Goal: Task Accomplishment & Management: Complete application form

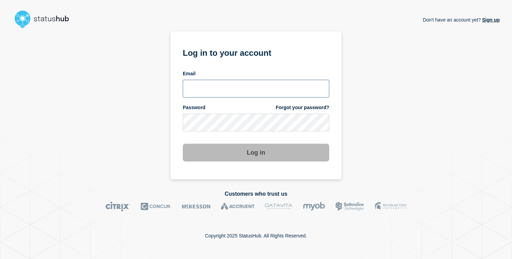
click at [264, 82] on input "email input" at bounding box center [256, 89] width 146 height 18
paste input "[PERSON_NAME][EMAIL_ADDRESS][PERSON_NAME][DOMAIN_NAME]"
type input "[PERSON_NAME][EMAIL_ADDRESS][PERSON_NAME][DOMAIN_NAME]"
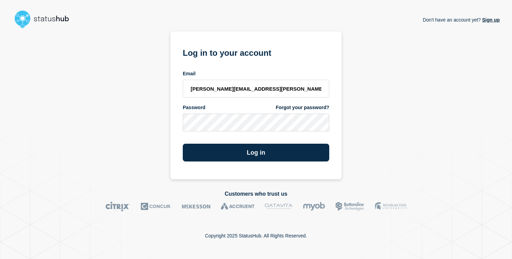
click at [231, 143] on div "Log in" at bounding box center [256, 149] width 146 height 23
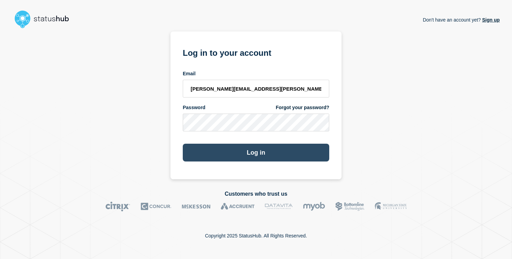
click at [230, 146] on button "Log in" at bounding box center [256, 153] width 146 height 18
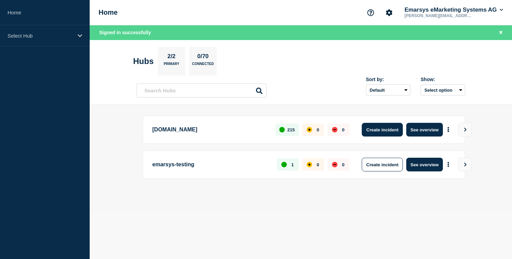
click at [374, 130] on button "Create incident" at bounding box center [382, 130] width 41 height 14
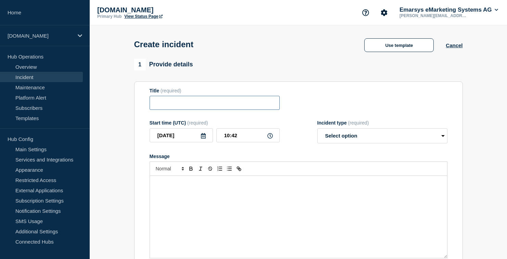
click at [206, 99] on input "Title" at bounding box center [215, 103] width 130 height 14
paste input "We are observing service disruptions with the Automation Centre"
drag, startPoint x: 227, startPoint y: 109, endPoint x: 289, endPoint y: 109, distance: 62.3
click at [289, 109] on div "Title (required) We are observing service disruptions with the Automation Centre" at bounding box center [299, 99] width 298 height 22
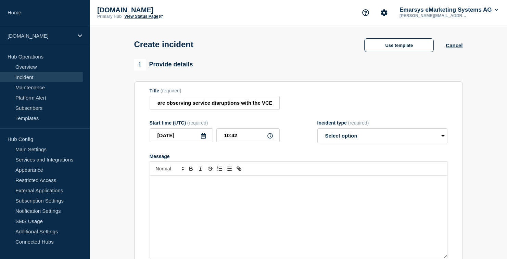
scroll to position [0, 0]
drag, startPoint x: 268, startPoint y: 106, endPoint x: 268, endPoint y: 118, distance: 11.3
click at [268, 106] on input "We are observing service disruptions with the VCE" at bounding box center [215, 103] width 130 height 14
paste input "Content Blocks Editor"
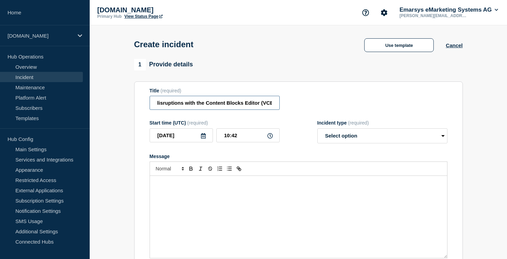
type input "We are observing service disruptions with the Content Blocks Editor (VCE)"
click at [393, 136] on select "Select option Investigating Identified Monitoring" at bounding box center [382, 135] width 130 height 15
select select "investigating"
click at [317, 133] on select "Select option Investigating Identified Monitoring" at bounding box center [382, 135] width 130 height 15
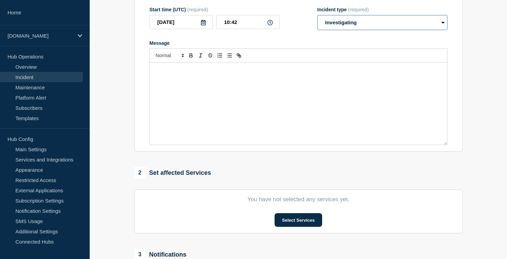
scroll to position [76, 0]
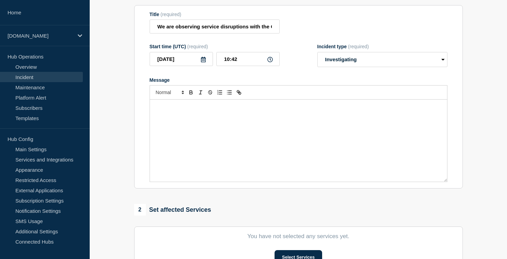
click at [277, 158] on div "Message" at bounding box center [298, 141] width 297 height 82
click at [240, 143] on div "Message" at bounding box center [298, 141] width 297 height 82
drag, startPoint x: 270, startPoint y: 28, endPoint x: 286, endPoint y: 26, distance: 16.9
click at [286, 26] on div "Title (required) We are observing service disruptions with the Content Blocks E…" at bounding box center [299, 23] width 298 height 22
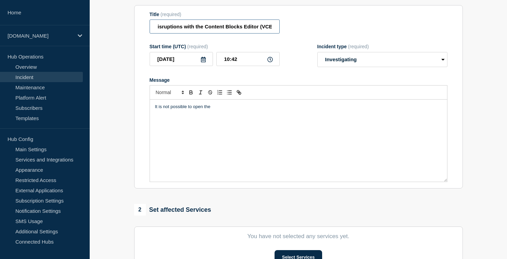
click at [234, 32] on input "We are observing service disruptions with the Content Blocks Editor (VCE)" at bounding box center [215, 27] width 130 height 14
drag, startPoint x: 203, startPoint y: 30, endPoint x: 273, endPoint y: 32, distance: 70.5
click at [271, 29] on input "We are observing service disruptions with the Content Blocks Editor (VCE)" at bounding box center [215, 27] width 130 height 14
click at [259, 118] on div "It is not possible to open the" at bounding box center [298, 141] width 297 height 82
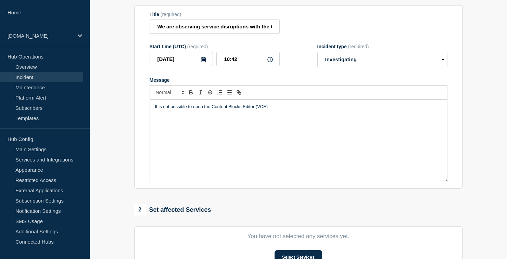
click at [242, 110] on p "It is not possible to open the Content Blocks Editor (VCE)" at bounding box center [298, 107] width 287 height 6
click at [298, 117] on div "It is not possible to open the Content Blocks Editor (VCE)" at bounding box center [298, 141] width 297 height 82
click at [272, 137] on div "It is not possible to open the Content Blocks Editor (VCE)" at bounding box center [298, 141] width 297 height 82
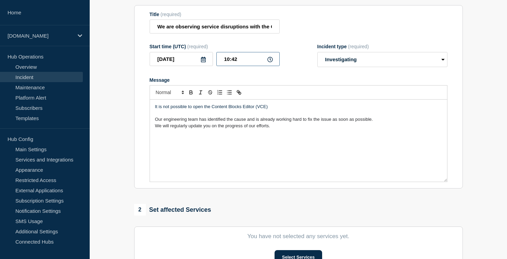
click at [232, 64] on input "10:42" at bounding box center [247, 59] width 63 height 14
drag, startPoint x: 232, startPoint y: 64, endPoint x: 240, endPoint y: 65, distance: 7.9
click at [240, 65] on input "10:42" at bounding box center [247, 59] width 63 height 14
type input "10:20"
click at [305, 122] on p "Our engineering team has identified the cause and is already working hard to fi…" at bounding box center [298, 119] width 287 height 6
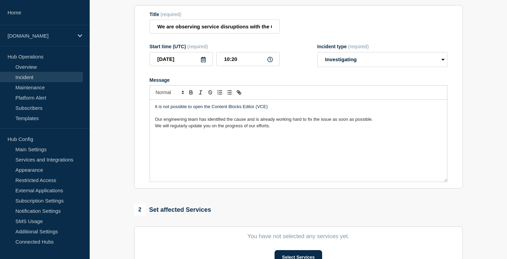
click at [304, 116] on p "Message" at bounding box center [298, 113] width 287 height 6
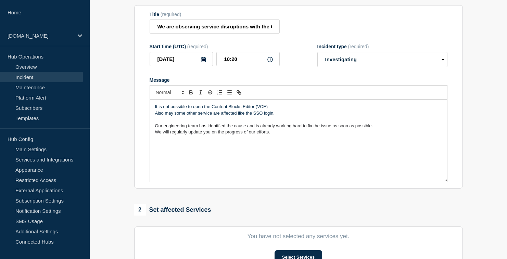
click at [262, 168] on div "It is not possible to open the Content Blocks Editor (VCE) Also may some other …" at bounding box center [298, 141] width 297 height 82
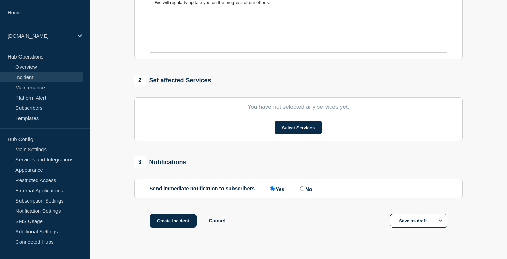
scroll to position [226, 0]
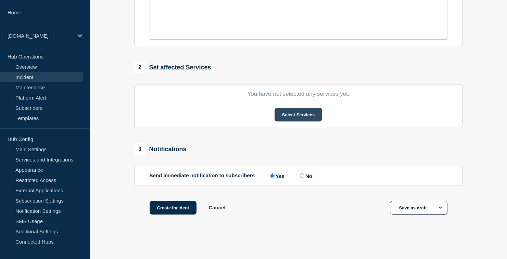
click at [290, 115] on button "Select Services" at bounding box center [299, 115] width 48 height 14
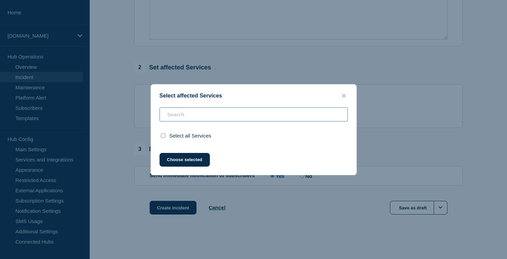
click at [220, 114] on input "text" at bounding box center [254, 114] width 188 height 14
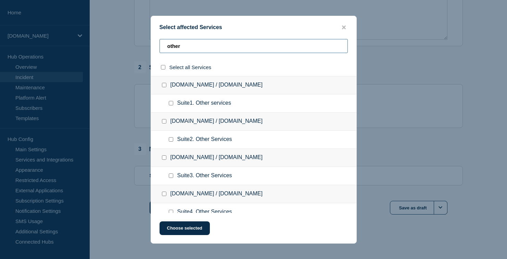
type input "other"
click at [163, 66] on input "select all checkbox" at bounding box center [163, 67] width 4 height 4
checkbox input "true"
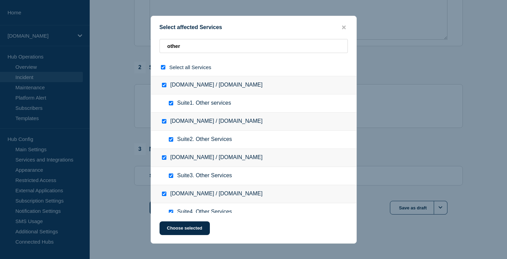
checkbox input "true"
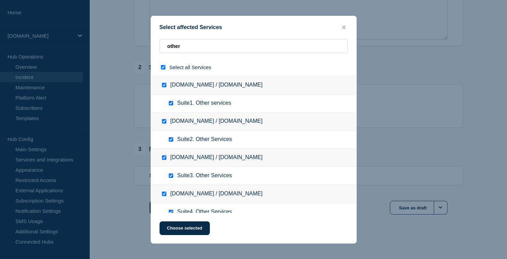
checkbox input "true"
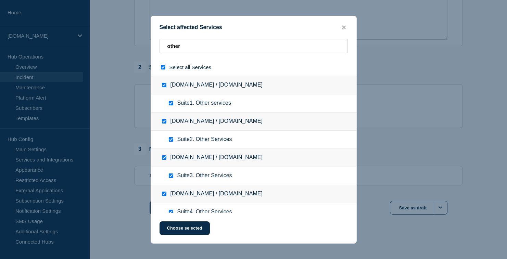
checkbox input "true"
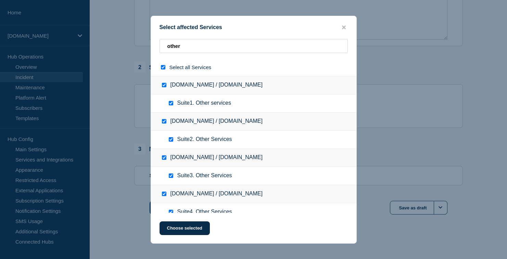
checkbox input "true"
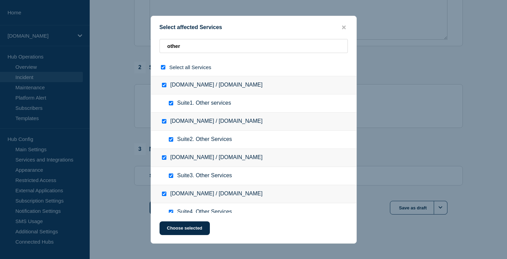
checkbox input "true"
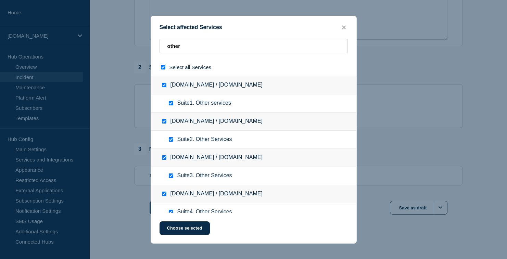
checkbox input "true"
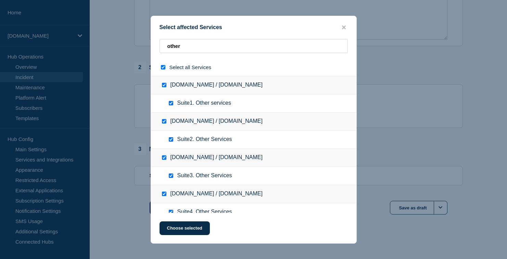
checkbox input "true"
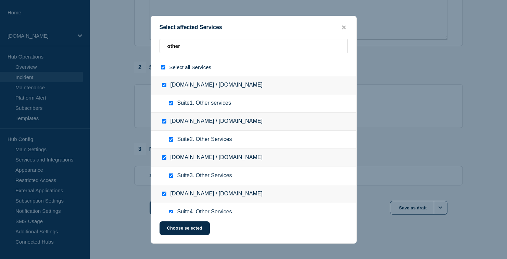
checkbox input "true"
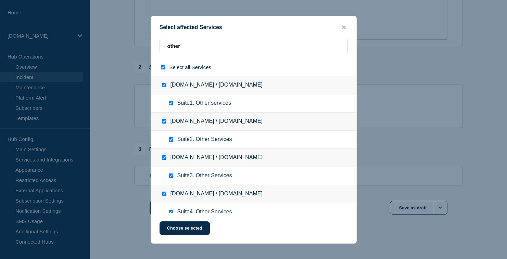
checkbox input "true"
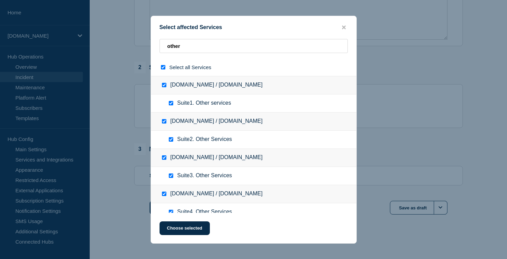
checkbox input "true"
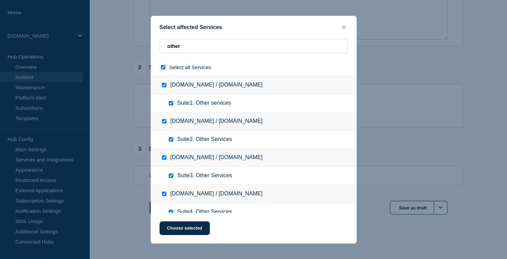
checkbox input "true"
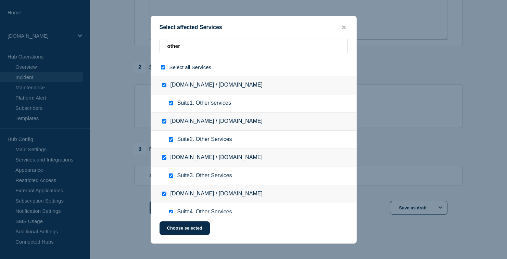
checkbox input "true"
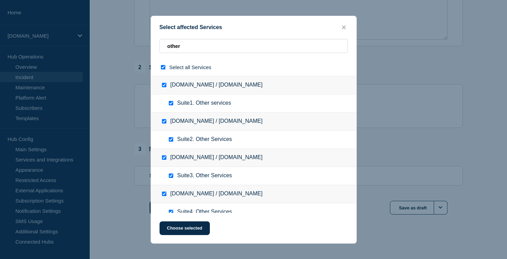
checkbox input "true"
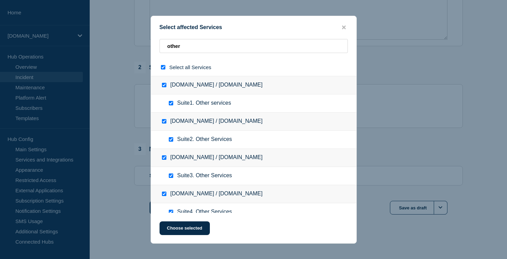
checkbox input "true"
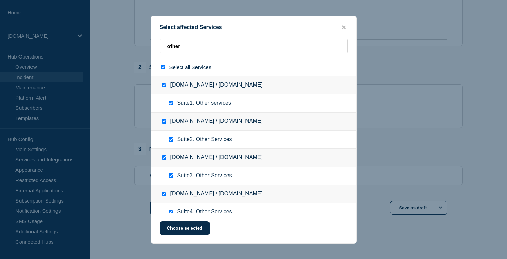
checkbox input "true"
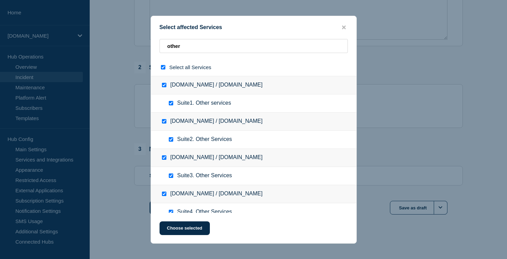
checkbox input "true"
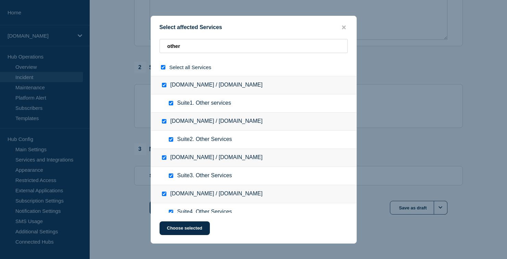
checkbox input "true"
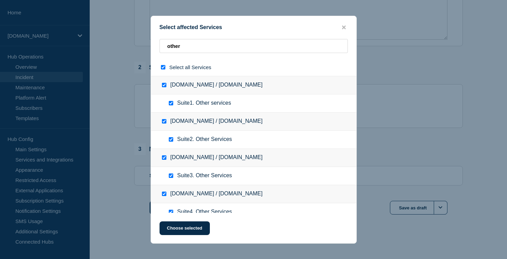
checkbox input "true"
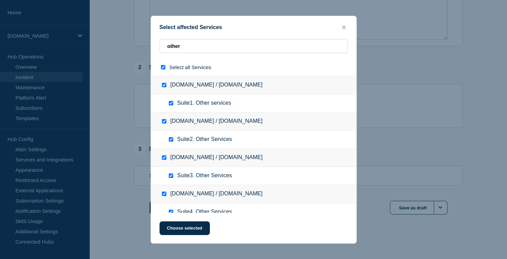
checkbox input "true"
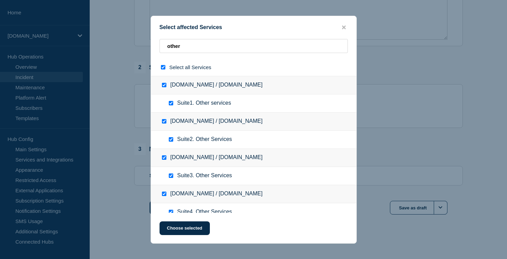
checkbox input "true"
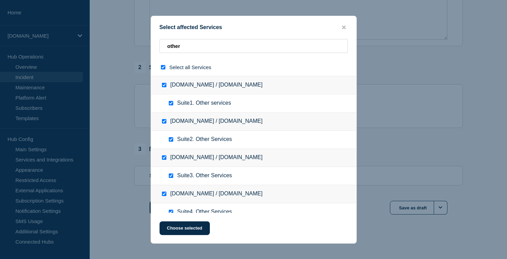
checkbox input "true"
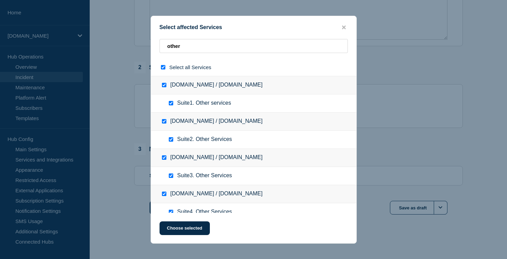
checkbox input "true"
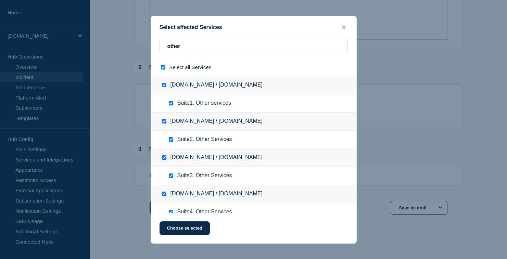
checkbox input "true"
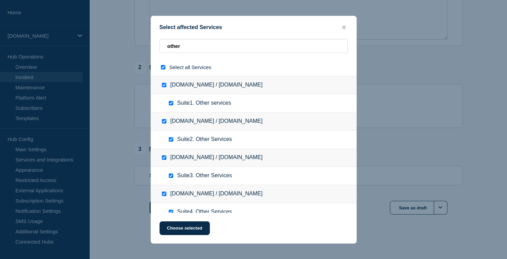
checkbox input "true"
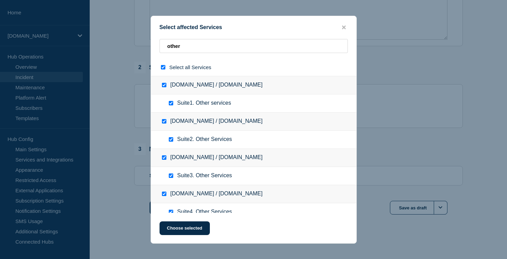
checkbox input "true"
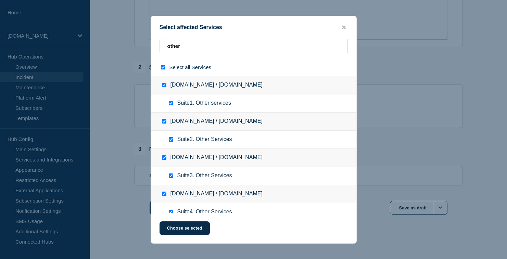
checkbox input "true"
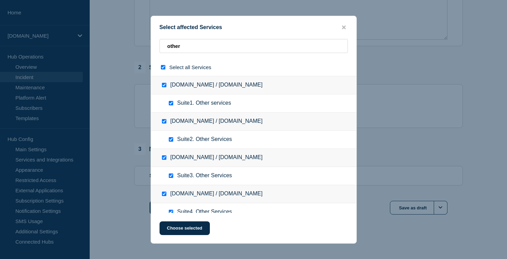
checkbox input "true"
drag, startPoint x: 217, startPoint y: 44, endPoint x: 152, endPoint y: 43, distance: 65.4
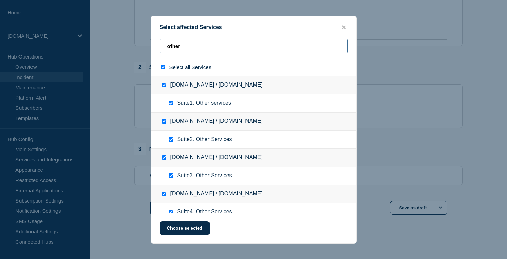
click at [152, 43] on div "other" at bounding box center [253, 49] width 205 height 20
checkbox input "false"
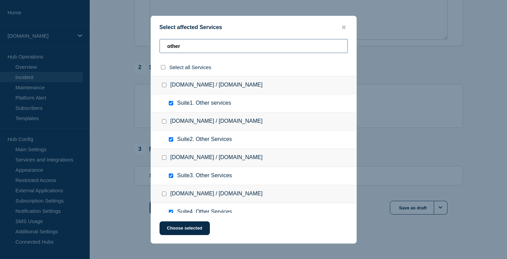
checkbox input "false"
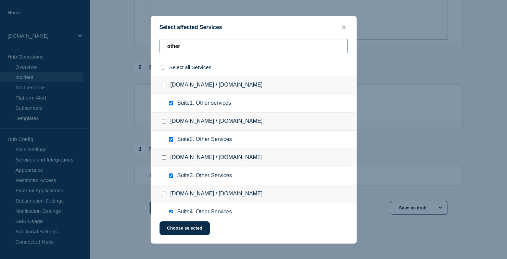
checkbox input "false"
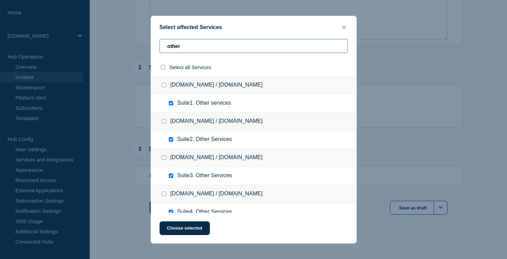
checkbox input "false"
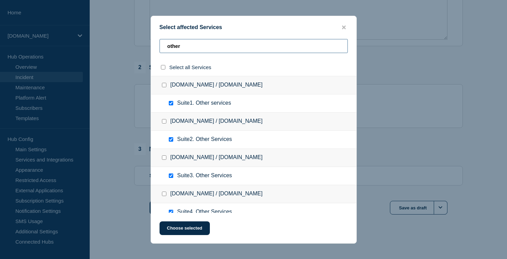
checkbox input "false"
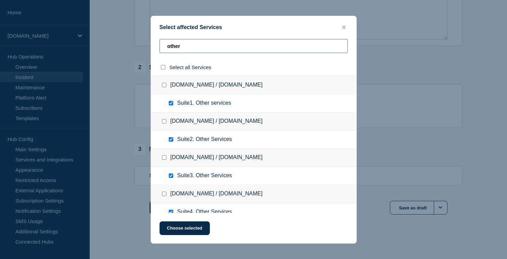
checkbox input "false"
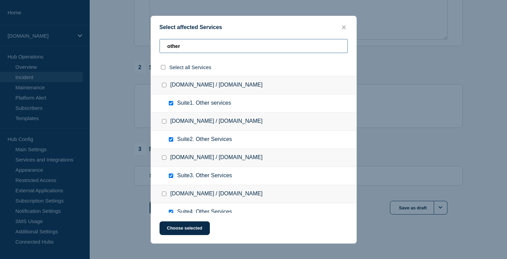
checkbox input "false"
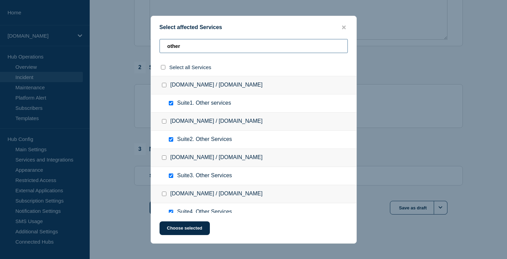
checkbox input "false"
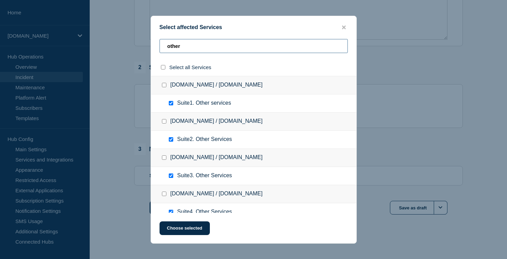
checkbox input "false"
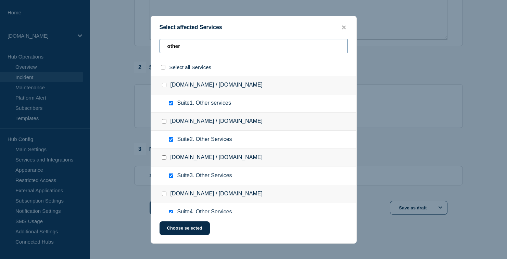
checkbox input "false"
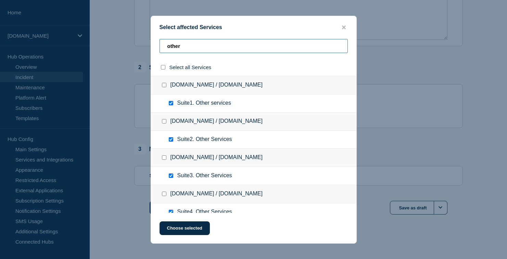
checkbox input "false"
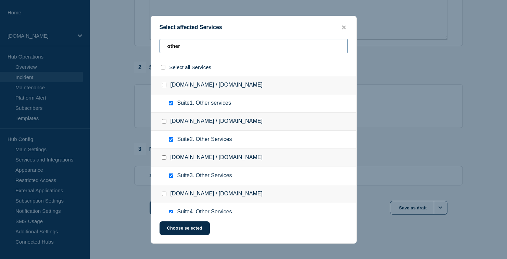
checkbox input "false"
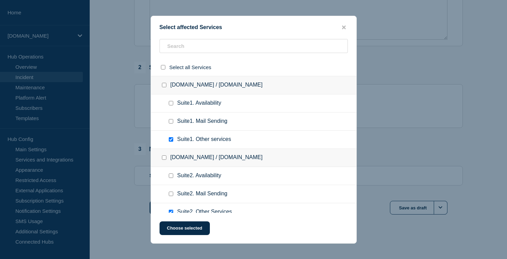
click at [172, 104] on input "Suite1. Availability checkbox" at bounding box center [171, 103] width 4 height 4
drag, startPoint x: 194, startPoint y: 233, endPoint x: 200, endPoint y: 224, distance: 10.8
click at [194, 232] on button "Choose selected" at bounding box center [185, 228] width 50 height 14
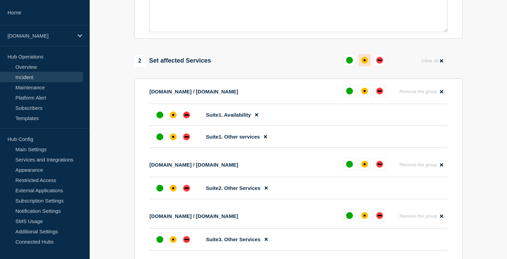
click at [365, 64] on div "affected" at bounding box center [364, 60] width 7 height 7
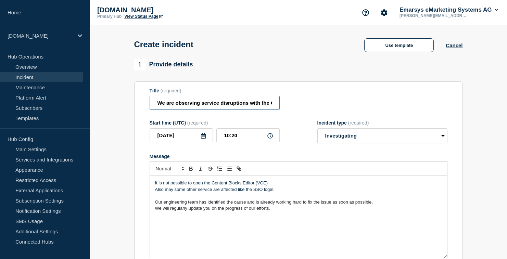
scroll to position [0, 66]
drag, startPoint x: 250, startPoint y: 106, endPoint x: 333, endPoint y: 109, distance: 83.2
click at [333, 109] on div "Title (required) We are observing service disruptions with the Content Blocks E…" at bounding box center [299, 99] width 298 height 22
drag, startPoint x: 190, startPoint y: 103, endPoint x: 198, endPoint y: 103, distance: 7.9
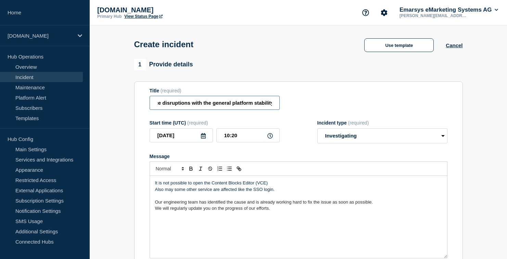
click at [198, 103] on input "We are observing service disruptions with the general platform stability" at bounding box center [215, 103] width 130 height 14
drag, startPoint x: 201, startPoint y: 106, endPoint x: 187, endPoint y: 95, distance: 17.8
click at [201, 106] on input "We are observing service disruptions with the general platform stability" at bounding box center [215, 103] width 130 height 14
drag, startPoint x: 187, startPoint y: 103, endPoint x: 269, endPoint y: 107, distance: 81.5
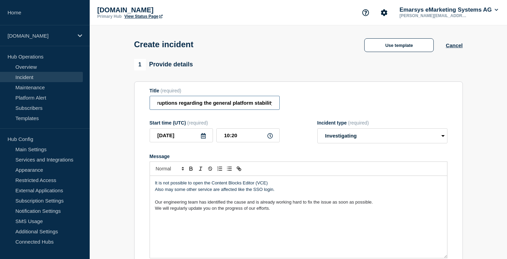
click at [273, 106] on input "We are observing service disruptions regarding the general platform stability" at bounding box center [215, 103] width 130 height 14
click at [219, 109] on input "We are observing service disruptions regarding the general platform stability" at bounding box center [215, 103] width 130 height 14
drag, startPoint x: 211, startPoint y: 104, endPoint x: 113, endPoint y: 104, distance: 98.6
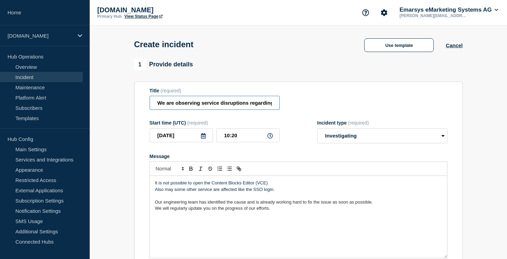
click at [186, 104] on input "We are observing service disruptions regarding the general platform stability" at bounding box center [215, 103] width 130 height 14
drag, startPoint x: 248, startPoint y: 105, endPoint x: 302, endPoint y: 106, distance: 53.7
click at [302, 106] on div "Title (required) We are observing service disruptions regarding the general pla…" at bounding box center [299, 99] width 298 height 22
click at [238, 104] on input "We are observing service disruptions regarding the general platform stability" at bounding box center [215, 103] width 130 height 14
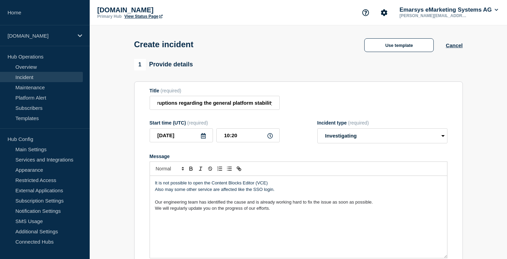
click at [159, 186] on p "It is not possible to open the Content Blocks Editor (VCE)" at bounding box center [298, 183] width 287 height 6
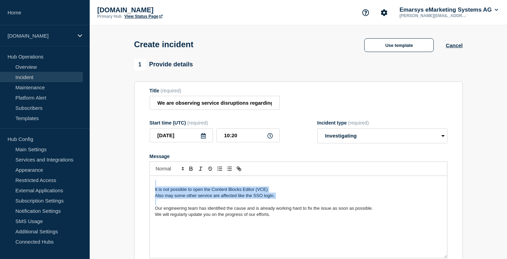
drag, startPoint x: 281, startPoint y: 206, endPoint x: 138, endPoint y: 187, distance: 144.6
click at [138, 187] on section "Title (required) We are observing service disruptions regarding the general pla…" at bounding box center [298, 173] width 329 height 184
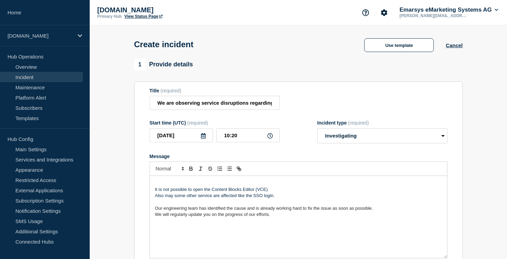
click at [159, 186] on p "Message" at bounding box center [298, 183] width 287 height 6
drag, startPoint x: 196, startPoint y: 191, endPoint x: 264, endPoint y: 191, distance: 67.8
click at [264, 186] on strong "-[slow responsiveness|timeouts]-" at bounding box center [230, 182] width 71 height 5
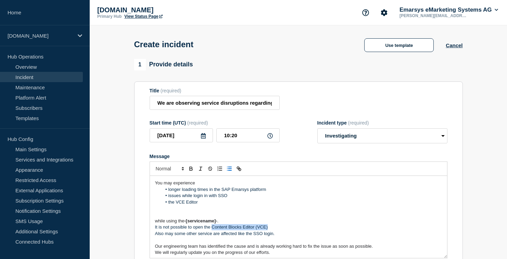
drag, startPoint x: 271, startPoint y: 230, endPoint x: 213, endPoint y: 233, distance: 58.6
click at [213, 230] on p "It is not possible to open the Content Blocks Editor (VCE)" at bounding box center [298, 227] width 287 height 6
drag, startPoint x: 193, startPoint y: 206, endPoint x: 178, endPoint y: 207, distance: 15.5
click at [178, 205] on li "the VCE Editor" at bounding box center [302, 202] width 280 height 6
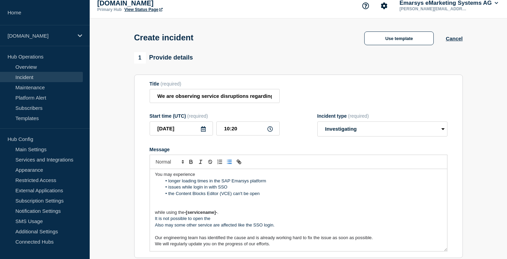
scroll to position [17, 0]
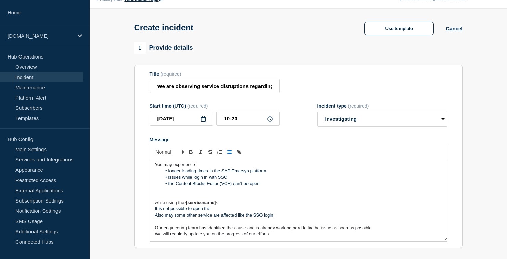
drag, startPoint x: 245, startPoint y: 193, endPoint x: 237, endPoint y: 217, distance: 25.3
click at [245, 193] on p "Message" at bounding box center [298, 190] width 287 height 6
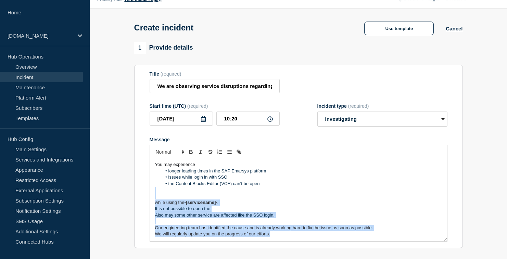
drag, startPoint x: 272, startPoint y: 240, endPoint x: 131, endPoint y: 196, distance: 147.7
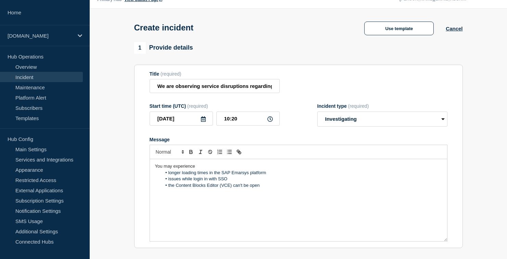
scroll to position [0, 0]
drag, startPoint x: 194, startPoint y: 183, endPoint x: 218, endPoint y: 182, distance: 23.6
click at [218, 182] on li "issues while login in with SSO" at bounding box center [302, 179] width 280 height 6
click at [283, 207] on p "We will regularly update you on the progress of our efforts." at bounding box center [298, 204] width 287 height 6
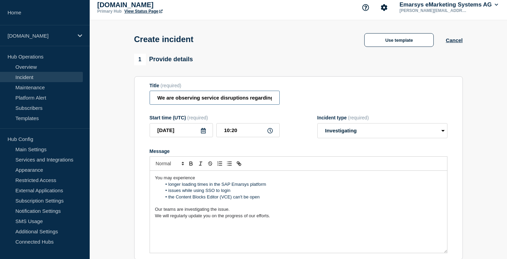
scroll to position [0, 71]
drag, startPoint x: 236, startPoint y: 101, endPoint x: 292, endPoint y: 103, distance: 55.8
click at [292, 103] on div "Title (required) We are observing service disruptions regarding the general pla…" at bounding box center [299, 94] width 298 height 22
click at [208, 99] on input "We are observing service disruptions regarding the general platform stability" at bounding box center [215, 98] width 130 height 14
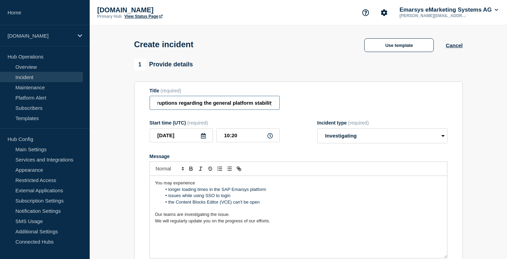
scroll to position [0, 0]
drag, startPoint x: 194, startPoint y: 104, endPoint x: 84, endPoint y: 103, distance: 110.2
click at [193, 106] on input "We are observing service disruptions regarding the general platform stability" at bounding box center [215, 103] width 130 height 14
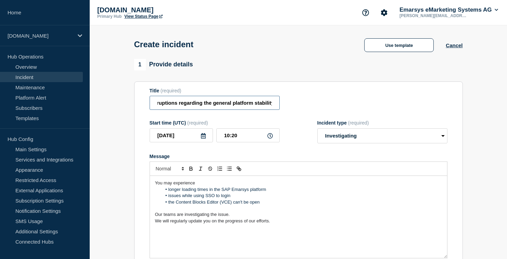
drag, startPoint x: 258, startPoint y: 107, endPoint x: 290, endPoint y: 105, distance: 31.2
click at [292, 107] on div "Title (required) We are observing service disruptions regarding the general pla…" at bounding box center [299, 99] width 298 height 22
click at [251, 105] on input "We are observing service disruptions regarding the general platform stability" at bounding box center [215, 103] width 130 height 14
click at [190, 108] on input "We are observing service disruptions regarding the general platform stability" at bounding box center [215, 103] width 130 height 14
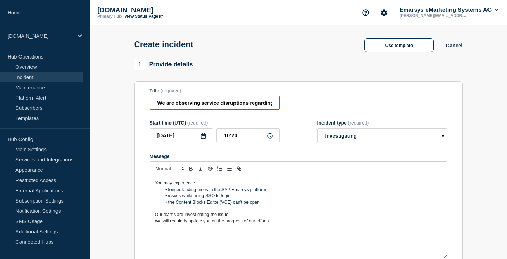
drag, startPoint x: 185, startPoint y: 106, endPoint x: 86, endPoint y: 106, distance: 98.9
click at [205, 107] on input "We are observing service disruptions regarding the general platform stability" at bounding box center [215, 103] width 130 height 14
click at [220, 105] on input "We are observing service disruptions regarding the general platform stability" at bounding box center [215, 103] width 130 height 14
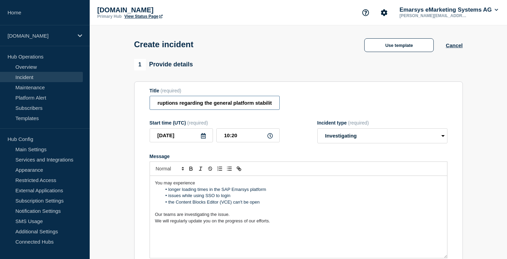
drag, startPoint x: 177, startPoint y: 109, endPoint x: 275, endPoint y: 104, distance: 98.0
click at [271, 105] on input "We are observing several service disruptions regarding the general platform sta…" at bounding box center [215, 103] width 130 height 14
click at [213, 110] on input "We are observing several service disruptions regarding the general platform sta…" at bounding box center [215, 103] width 130 height 14
click at [244, 105] on input "We are observing several service disruptions regarding the general platform sta…" at bounding box center [215, 103] width 130 height 14
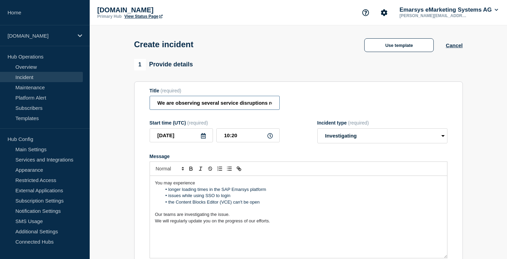
scroll to position [0, 90]
drag, startPoint x: 251, startPoint y: 105, endPoint x: 316, endPoint y: 105, distance: 65.0
click at [316, 105] on div "Title (required) We are observing several service disruptions regarding the gen…" at bounding box center [299, 99] width 298 height 22
click at [214, 109] on input "We are observing several service disruptions regarding the general platform sta…" at bounding box center [215, 103] width 130 height 14
click at [183, 106] on input "We are observing several service disruptions regarding the general platform sta…" at bounding box center [215, 103] width 130 height 14
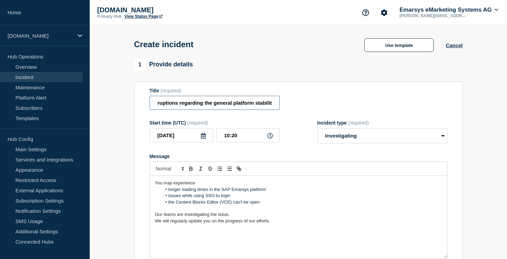
drag, startPoint x: 177, startPoint y: 107, endPoint x: 296, endPoint y: 107, distance: 119.8
click at [296, 107] on div "Title (required) We are observing several service disruptions regarding the gen…" at bounding box center [299, 99] width 298 height 22
click at [246, 104] on input "We are observing issues with the platfrom stability" at bounding box center [215, 103] width 130 height 14
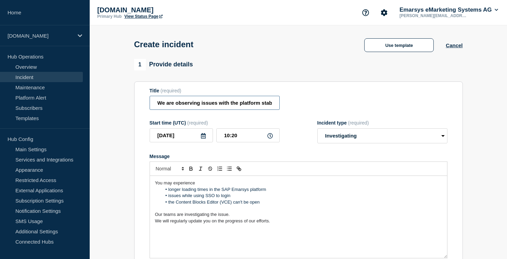
drag, startPoint x: 208, startPoint y: 104, endPoint x: 143, endPoint y: 105, distance: 64.7
click at [143, 105] on section "Title (required) We are observing issues with the platform stability Start time…" at bounding box center [298, 173] width 329 height 184
click at [334, 199] on li "issues while using SSO to login" at bounding box center [302, 196] width 280 height 6
click at [238, 105] on input "We are observing issues with the platform stability" at bounding box center [215, 103] width 130 height 14
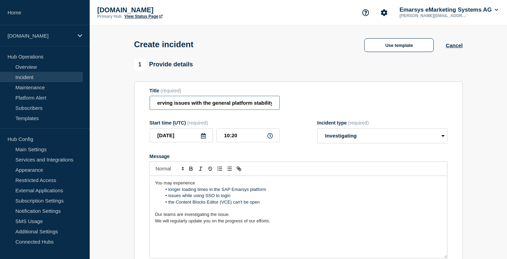
click at [253, 104] on input "We are observing issues with the general platform stability" at bounding box center [215, 103] width 130 height 14
click at [262, 205] on li "the Content Blocks Editor (VCE) can't be open" at bounding box center [302, 202] width 280 height 6
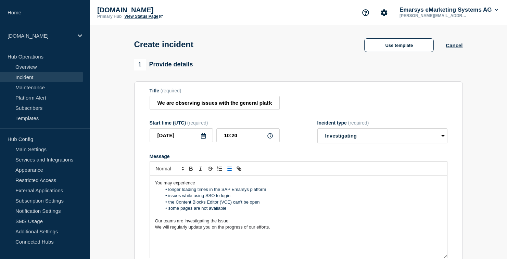
click at [209, 212] on li "some pages are not available" at bounding box center [302, 208] width 280 height 6
drag, startPoint x: 226, startPoint y: 215, endPoint x: 168, endPoint y: 215, distance: 57.2
click at [168, 212] on li "some pages are unavailable" at bounding box center [302, 208] width 280 height 6
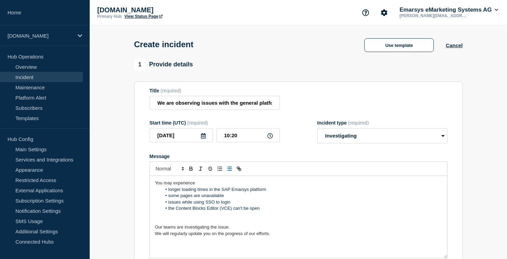
click at [180, 199] on li "some pages are unavailable" at bounding box center [302, 196] width 280 height 6
drag, startPoint x: 215, startPoint y: 202, endPoint x: 184, endPoint y: 202, distance: 30.8
click at [184, 199] on li "pages are unavailable" at bounding box center [302, 196] width 280 height 6
click at [170, 199] on li "pages are unavailable" at bounding box center [302, 196] width 280 height 6
drag, startPoint x: 214, startPoint y: 202, endPoint x: 165, endPoint y: 202, distance: 48.9
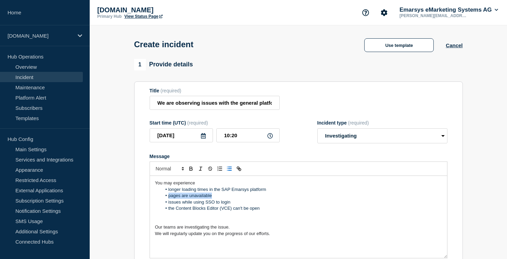
click at [165, 199] on li "pages are unavailable" at bounding box center [302, 196] width 280 height 6
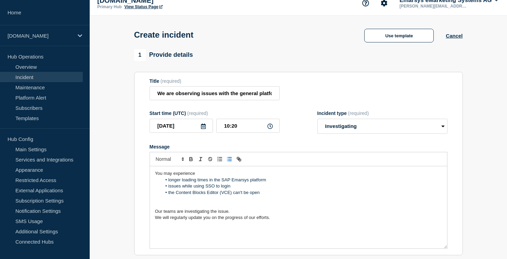
scroll to position [10, 0]
click at [176, 208] on p "Message" at bounding box center [298, 205] width 287 height 6
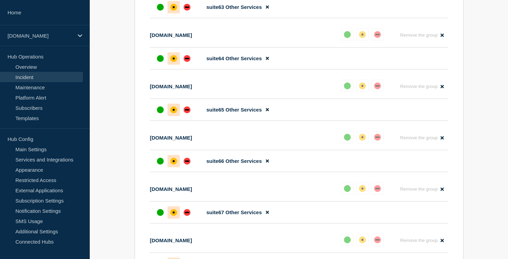
scroll to position [3865, 0]
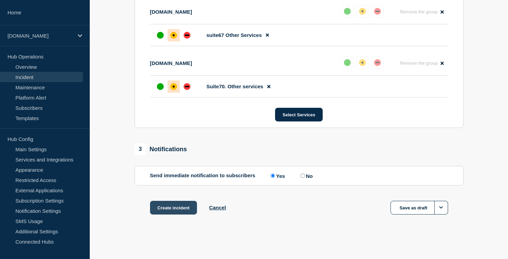
click at [164, 204] on button "Create incident" at bounding box center [173, 208] width 47 height 14
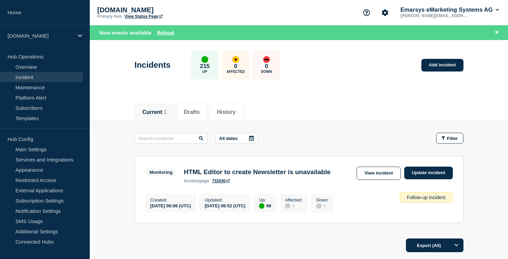
click at [173, 30] on div "New events available Reload" at bounding box center [299, 33] width 401 height 8
click at [171, 31] on button "Reload" at bounding box center [165, 33] width 17 height 6
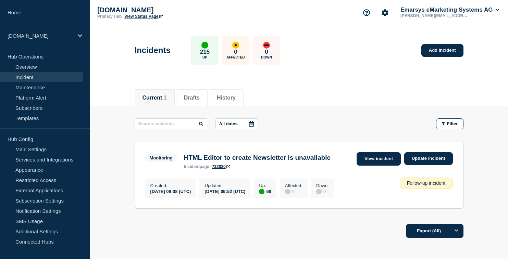
click at [382, 157] on link "View incident" at bounding box center [378, 158] width 44 height 13
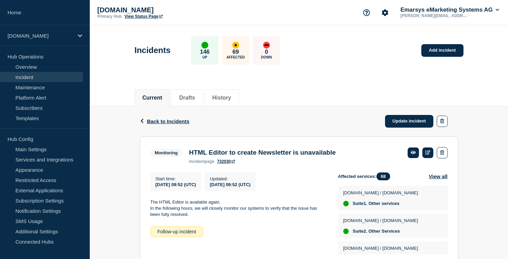
click at [40, 75] on link "Incident" at bounding box center [41, 77] width 83 height 10
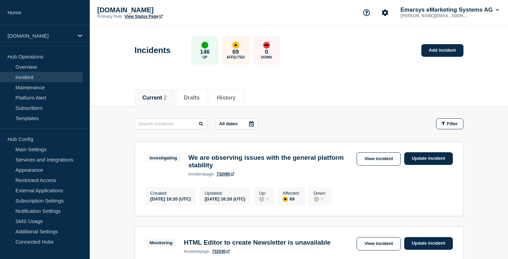
click at [223, 176] on link "732095" at bounding box center [225, 174] width 18 height 5
drag, startPoint x: 245, startPoint y: 160, endPoint x: 249, endPoint y: 164, distance: 6.5
click at [251, 165] on h3 "We are observing issues with the general platform stability" at bounding box center [270, 161] width 165 height 15
drag, startPoint x: 243, startPoint y: 166, endPoint x: 241, endPoint y: 160, distance: 6.5
click at [241, 160] on h3 "We are observing issues with the general platform stability" at bounding box center [270, 161] width 165 height 15
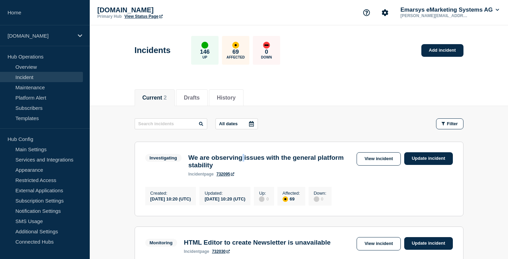
click at [243, 160] on h3 "We are observing issues with the general platform stability" at bounding box center [270, 161] width 165 height 15
click at [246, 159] on h3 "We are observing issues with the general platform stability" at bounding box center [270, 161] width 165 height 15
drag, startPoint x: 244, startPoint y: 158, endPoint x: 247, endPoint y: 164, distance: 6.2
click at [247, 164] on h3 "We are observing issues with the general platform stability" at bounding box center [270, 161] width 165 height 15
copy h3 "issues with the general platform stability"
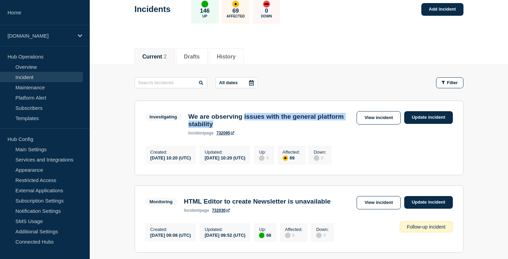
scroll to position [43, 0]
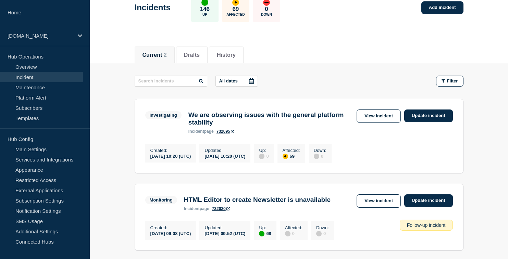
click at [377, 163] on div "Created : 2025-10-10 10:20 (UTC) Updated : 2025-10-10 10:20 (UTC) Up : 0 Affect…" at bounding box center [298, 152] width 307 height 21
click at [430, 117] on link "Update incident" at bounding box center [428, 116] width 49 height 13
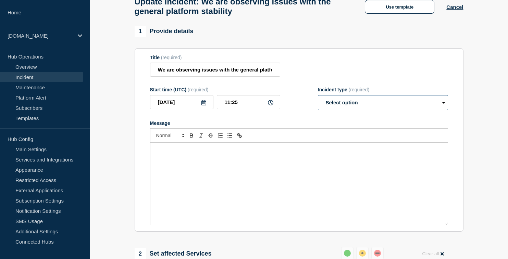
click at [339, 110] on select "Select option Investigating Identified Monitoring Resolved" at bounding box center [383, 102] width 130 height 15
click at [318, 101] on select "Select option Investigating Identified Monitoring Resolved" at bounding box center [383, 102] width 130 height 15
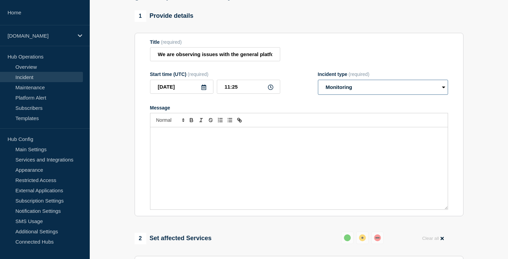
scroll to position [239, 0]
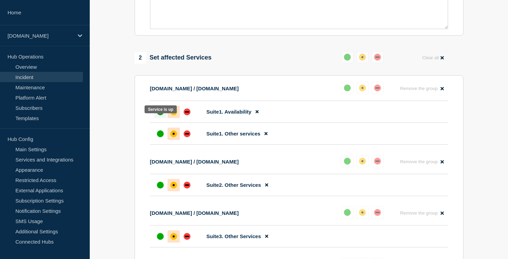
click at [158, 115] on div "up" at bounding box center [160, 112] width 7 height 7
click at [161, 137] on div "up" at bounding box center [160, 133] width 7 height 7
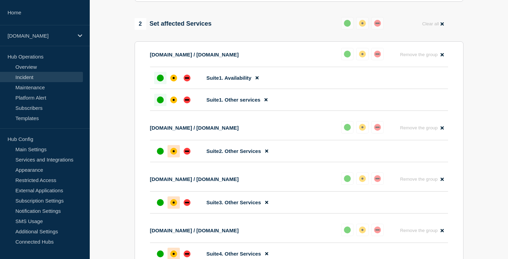
scroll to position [301, 0]
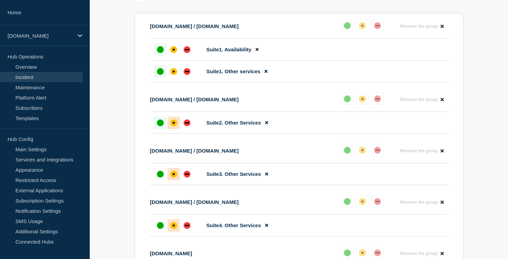
click at [157, 126] on div "up" at bounding box center [160, 122] width 7 height 7
click at [156, 180] on div at bounding box center [160, 174] width 12 height 12
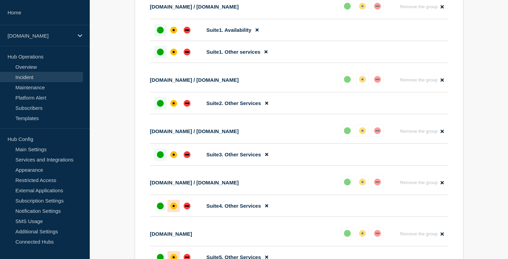
scroll to position [407, 0]
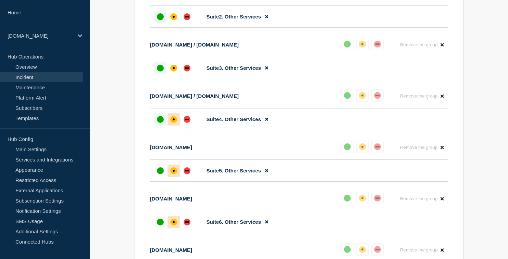
click at [154, 126] on div at bounding box center [160, 119] width 12 height 12
click at [158, 174] on div "up" at bounding box center [160, 170] width 7 height 7
click at [160, 226] on div "up" at bounding box center [160, 222] width 7 height 7
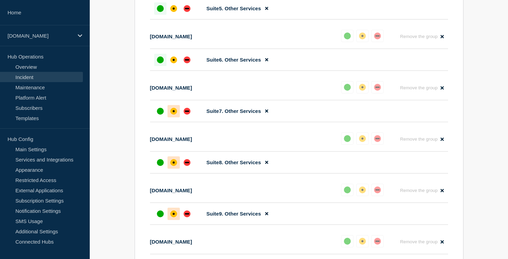
scroll to position [570, 0]
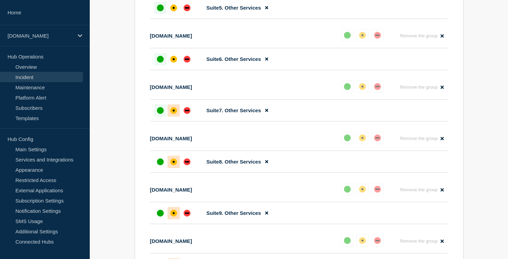
click at [160, 114] on div "up" at bounding box center [160, 110] width 7 height 7
click at [162, 165] on div "up" at bounding box center [160, 161] width 7 height 7
click at [157, 219] on div at bounding box center [160, 213] width 12 height 12
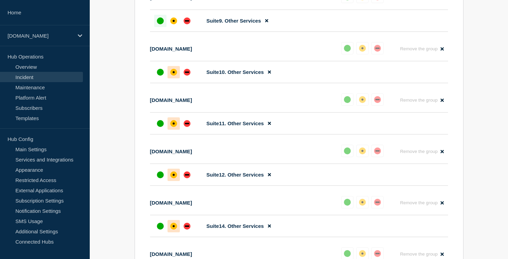
scroll to position [764, 0]
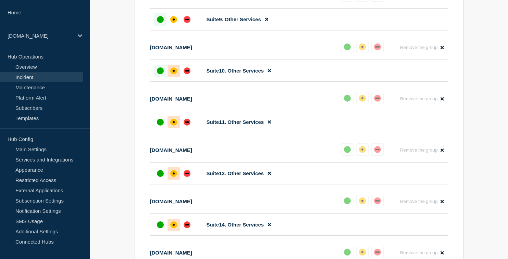
click at [157, 77] on div at bounding box center [160, 71] width 12 height 12
click at [162, 126] on div "up" at bounding box center [160, 122] width 7 height 7
click at [158, 180] on div at bounding box center [160, 173] width 12 height 12
click at [159, 231] on div at bounding box center [160, 225] width 12 height 12
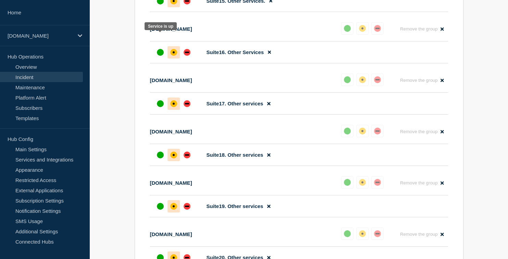
drag, startPoint x: 155, startPoint y: 40, endPoint x: 156, endPoint y: 51, distance: 11.3
click at [155, 7] on div at bounding box center [160, 1] width 12 height 12
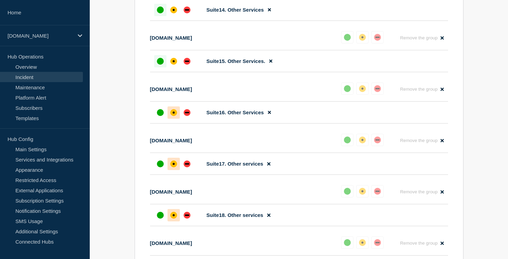
scroll to position [978, 0]
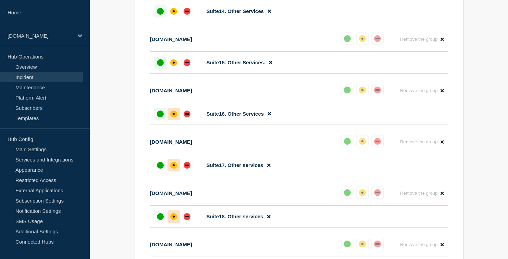
click at [160, 117] on div "up" at bounding box center [160, 114] width 7 height 7
click at [160, 169] on div "up" at bounding box center [160, 165] width 7 height 7
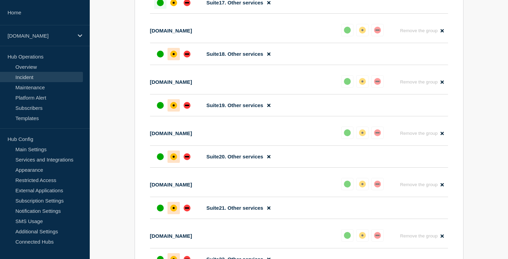
scroll to position [1161, 0]
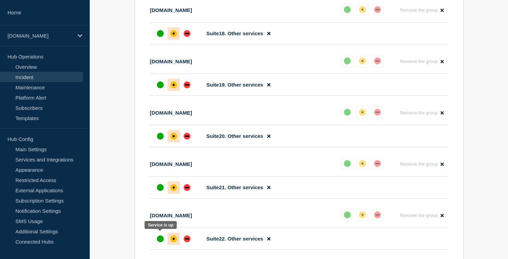
click at [162, 194] on div at bounding box center [160, 187] width 12 height 12
click at [158, 140] on div "up" at bounding box center [160, 136] width 7 height 7
click at [161, 88] on div "up" at bounding box center [160, 84] width 7 height 7
click at [162, 37] on div "up" at bounding box center [160, 33] width 7 height 7
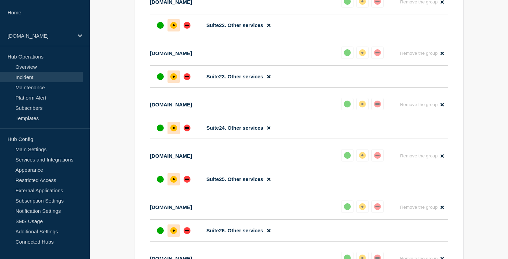
scroll to position [1458, 0]
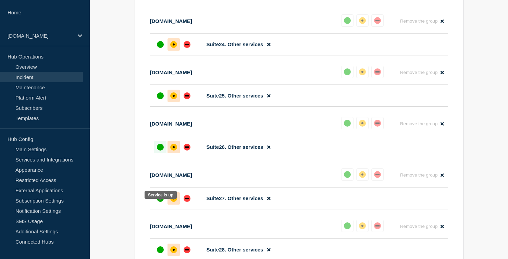
click at [158, 151] on div "up" at bounding box center [160, 147] width 7 height 7
click at [157, 102] on div at bounding box center [160, 96] width 12 height 12
click at [161, 48] on div "up" at bounding box center [160, 44] width 7 height 7
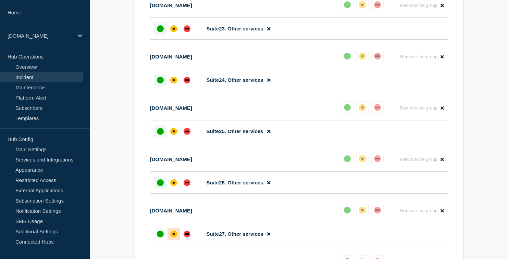
scroll to position [1419, 0]
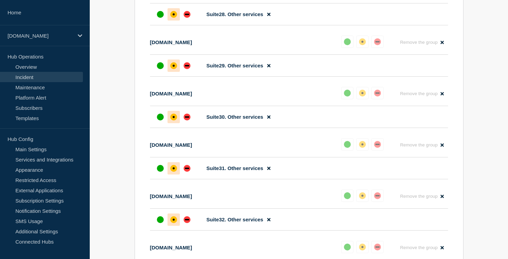
scroll to position [1694, 0]
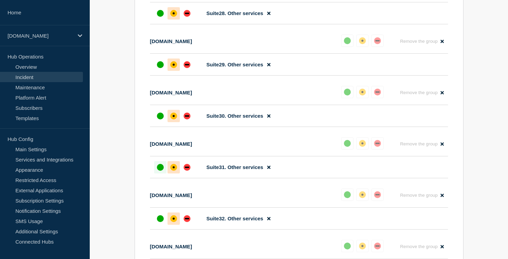
click at [163, 174] on div at bounding box center [160, 167] width 12 height 12
click at [164, 127] on li "Suite30. Other services" at bounding box center [299, 116] width 298 height 22
click at [161, 119] on div "up" at bounding box center [160, 116] width 7 height 7
click at [158, 68] on div "up" at bounding box center [160, 64] width 7 height 7
click at [159, 17] on div "up" at bounding box center [160, 13] width 7 height 7
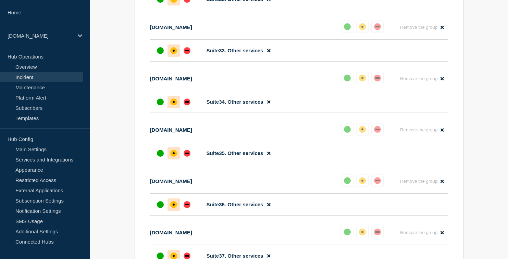
scroll to position [1964, 0]
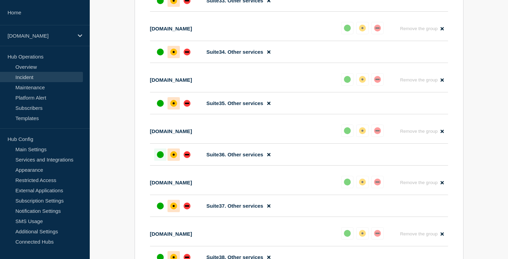
click at [158, 158] on div "up" at bounding box center [160, 154] width 7 height 7
drag, startPoint x: 163, startPoint y: 183, endPoint x: 161, endPoint y: 178, distance: 5.2
click at [163, 110] on div at bounding box center [160, 103] width 12 height 12
click at [160, 55] on div "up" at bounding box center [160, 52] width 7 height 7
click at [164, 7] on div at bounding box center [160, 1] width 12 height 12
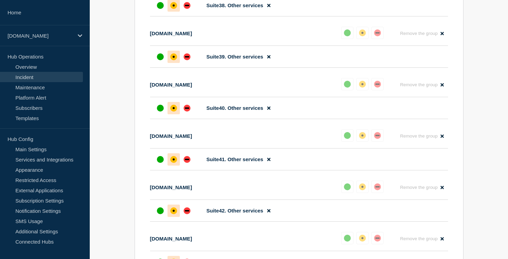
scroll to position [2220, 0]
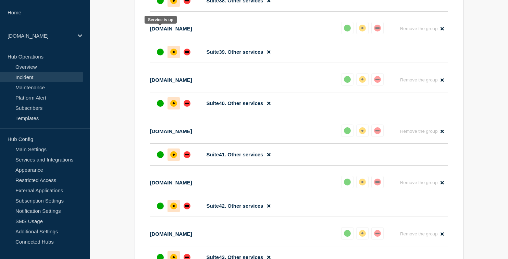
click at [159, 7] on div at bounding box center [160, 1] width 12 height 12
click at [160, 55] on div "up" at bounding box center [160, 52] width 7 height 7
click at [159, 107] on div "up" at bounding box center [160, 103] width 7 height 7
click at [161, 158] on div "up" at bounding box center [160, 154] width 7 height 7
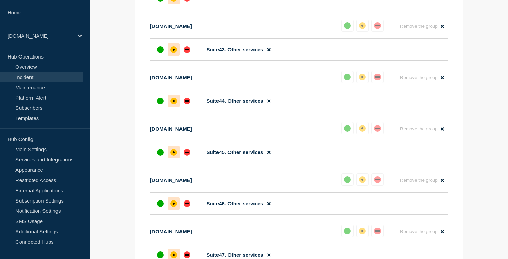
scroll to position [2437, 0]
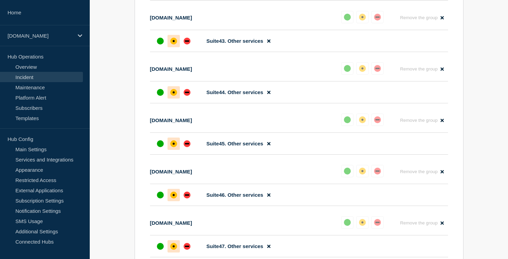
click at [161, 147] on div "up" at bounding box center [160, 143] width 7 height 7
click at [161, 96] on div "up" at bounding box center [160, 92] width 7 height 7
click at [160, 47] on div at bounding box center [160, 41] width 12 height 12
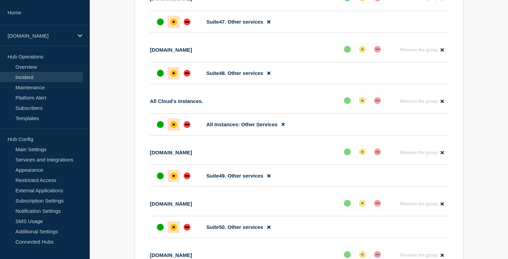
scroll to position [2662, 0]
click at [159, 130] on div at bounding box center [160, 124] width 12 height 12
click at [162, 76] on div "up" at bounding box center [160, 72] width 7 height 7
drag, startPoint x: 157, startPoint y: 124, endPoint x: 155, endPoint y: 93, distance: 31.2
click at [157, 25] on div "up" at bounding box center [160, 21] width 7 height 7
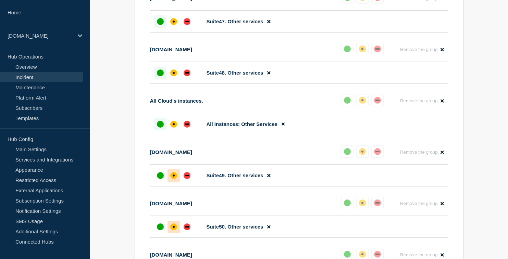
drag, startPoint x: 161, startPoint y: 75, endPoint x: 155, endPoint y: 88, distance: 14.6
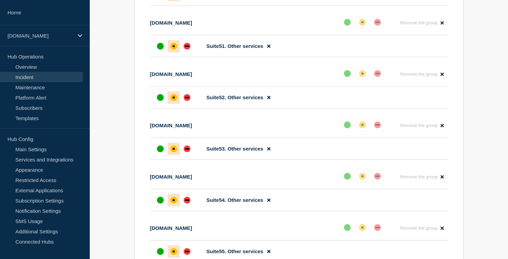
scroll to position [2905, 0]
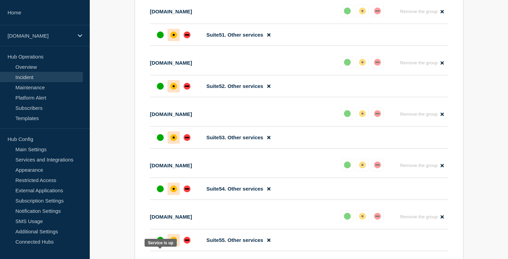
click at [156, 144] on div at bounding box center [160, 137] width 12 height 12
click at [160, 90] on div "up" at bounding box center [160, 86] width 7 height 7
click at [160, 41] on div at bounding box center [160, 35] width 12 height 12
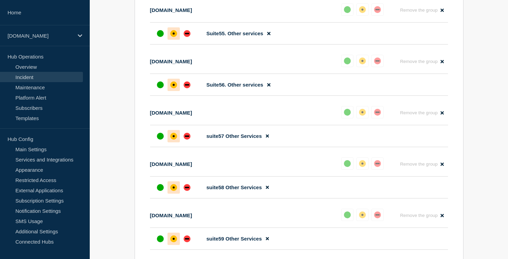
scroll to position [3203, 0]
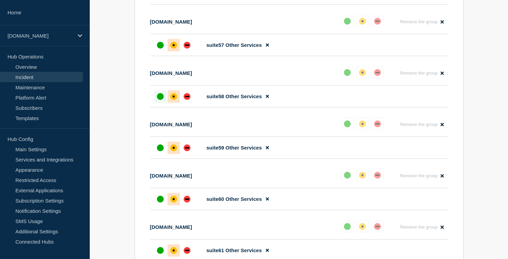
click at [161, 100] on div "up" at bounding box center [160, 96] width 7 height 7
click at [158, 49] on div "up" at bounding box center [160, 45] width 7 height 7
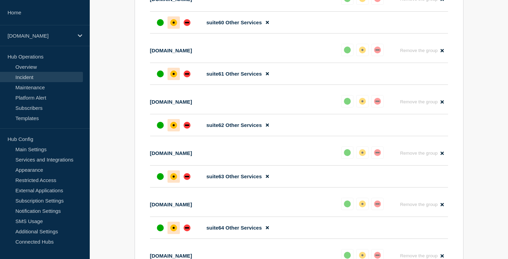
scroll to position [3414, 0]
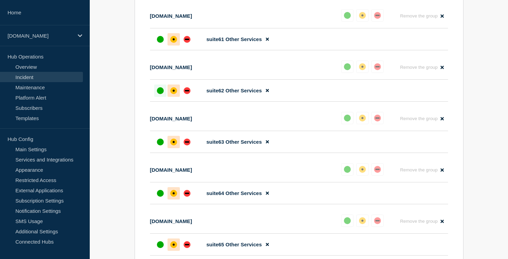
click at [158, 94] on div "up" at bounding box center [160, 90] width 7 height 7
drag, startPoint x: 158, startPoint y: 179, endPoint x: 158, endPoint y: 174, distance: 4.4
click at [158, 46] on div at bounding box center [160, 39] width 12 height 12
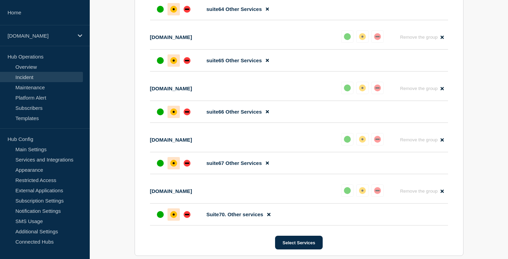
scroll to position [3599, 0]
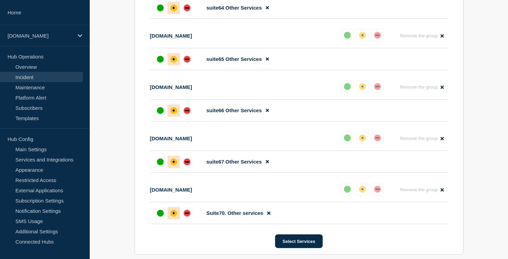
drag, startPoint x: 161, startPoint y: 253, endPoint x: 159, endPoint y: 244, distance: 9.4
click at [161, 114] on div "up" at bounding box center [160, 110] width 7 height 7
click at [160, 63] on div "up" at bounding box center [160, 59] width 7 height 7
click at [163, 14] on div at bounding box center [160, 8] width 12 height 12
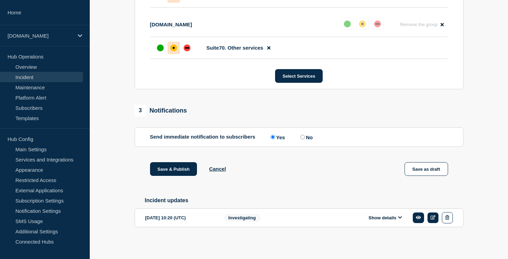
scroll to position [3785, 0]
click at [160, 51] on div "up" at bounding box center [160, 47] width 7 height 7
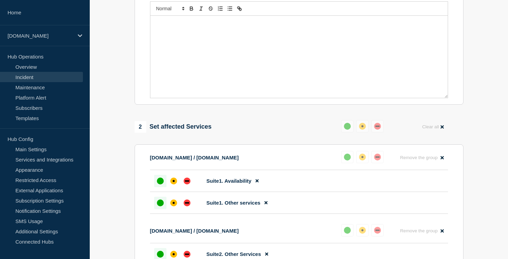
scroll to position [0, 0]
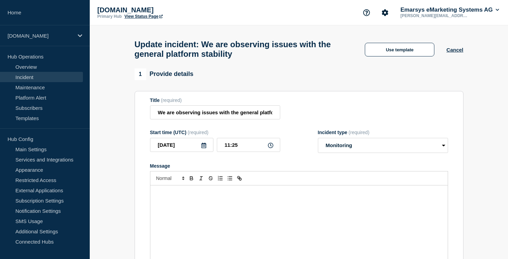
click at [206, 215] on div "Message" at bounding box center [298, 227] width 297 height 82
click at [197, 212] on div "Message" at bounding box center [298, 227] width 297 height 82
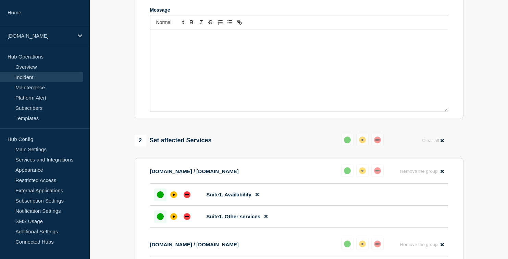
scroll to position [86, 0]
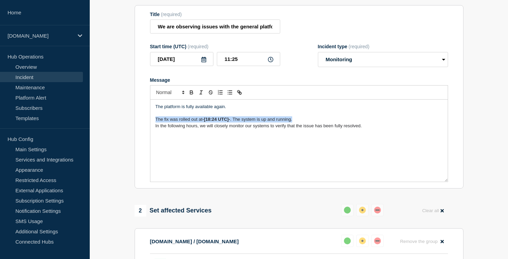
drag, startPoint x: 307, startPoint y: 126, endPoint x: 153, endPoint y: 124, distance: 154.4
click at [153, 124] on div "The platform is fully available again. The fix was rolled out at -[18:24 UTC]- …" at bounding box center [298, 141] width 297 height 82
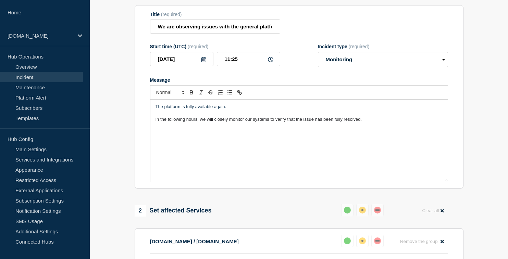
click at [160, 110] on p "The platform is fully available again." at bounding box center [298, 107] width 287 height 6
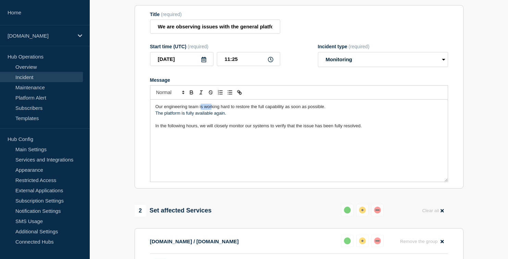
drag, startPoint x: 201, startPoint y: 114, endPoint x: 211, endPoint y: 114, distance: 9.2
click at [211, 109] on span "Our engineering team is working hard to restore the full capability as soon as …" at bounding box center [240, 106] width 170 height 5
click at [202, 109] on span "Our engineering team is working hard to restore the full capability as soon as …" at bounding box center [240, 106] width 170 height 5
drag, startPoint x: 200, startPoint y: 115, endPoint x: 224, endPoint y: 114, distance: 24.0
click at [223, 109] on span "Our engineering team is working hard to restore the full capability as soon as …" at bounding box center [240, 106] width 170 height 5
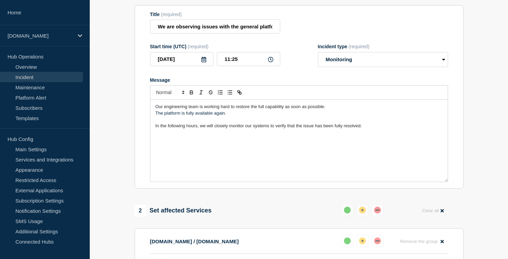
click at [340, 110] on p "Our engineering team is working hard to restore the full capability as soon as …" at bounding box center [298, 107] width 287 height 6
drag, startPoint x: 339, startPoint y: 115, endPoint x: 157, endPoint y: 114, distance: 181.8
click at [156, 110] on p "Our engineering team is working hard to restore the full capability as soon as …" at bounding box center [298, 107] width 287 height 6
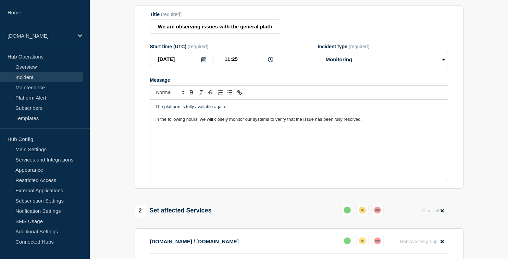
click at [240, 144] on div "The platform is fully available again. In the following hours, we will closely …" at bounding box center [298, 141] width 297 height 82
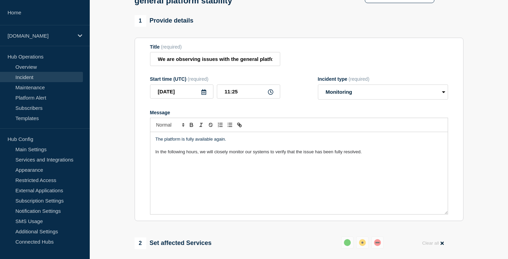
scroll to position [54, 0]
click at [233, 142] on p "The platform is fully available again." at bounding box center [298, 139] width 287 height 6
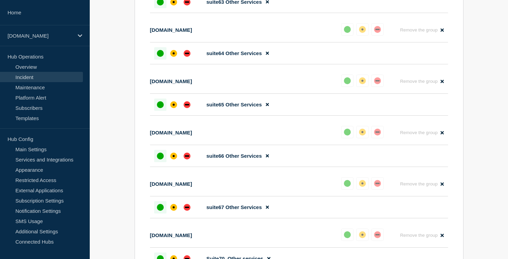
scroll to position [3917, 0]
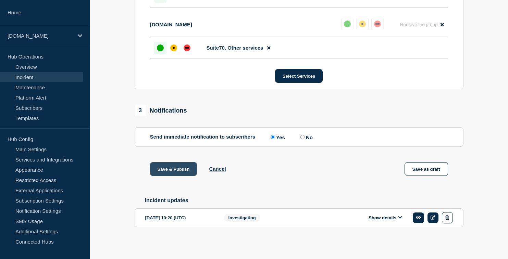
click at [169, 167] on button "Save & Publish" at bounding box center [173, 169] width 47 height 14
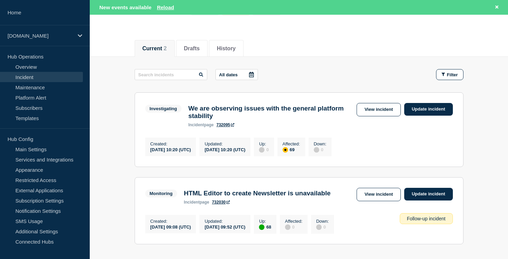
scroll to position [137, 0]
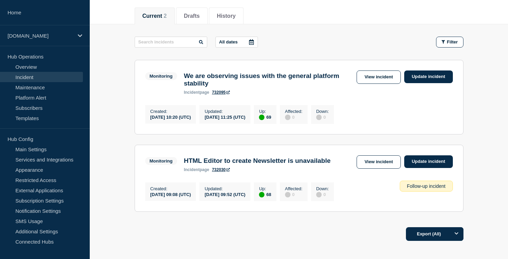
scroll to position [135, 0]
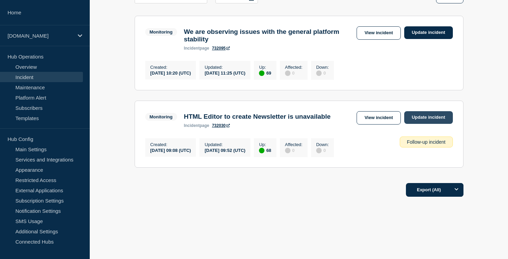
click at [429, 113] on link "Update incident" at bounding box center [428, 117] width 49 height 13
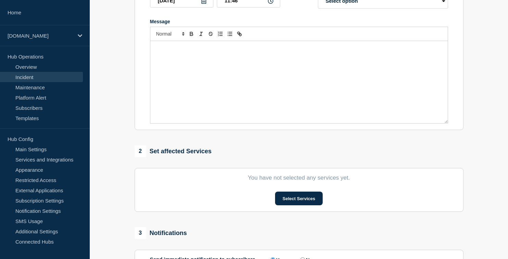
type input "HTML Editor to create Newsletter is unavailable"
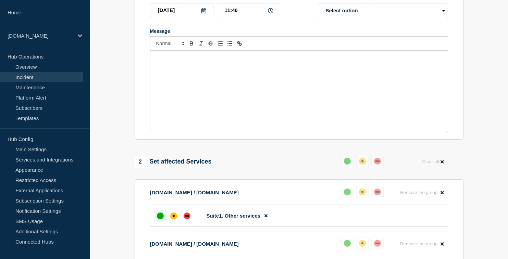
click at [244, 90] on div "Message" at bounding box center [298, 92] width 297 height 82
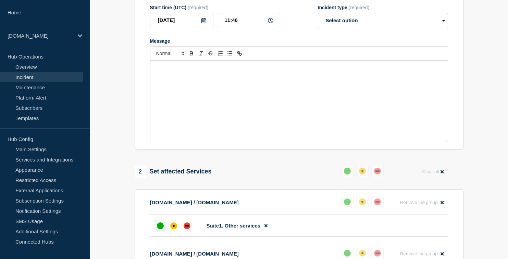
scroll to position [86, 0]
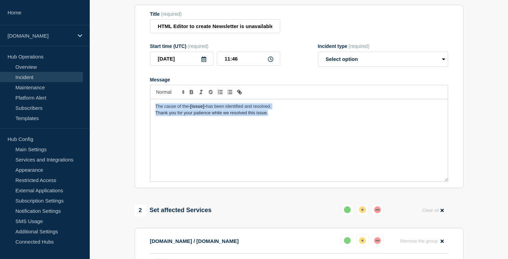
drag, startPoint x: 256, startPoint y: 118, endPoint x: 104, endPoint y: 93, distance: 154.0
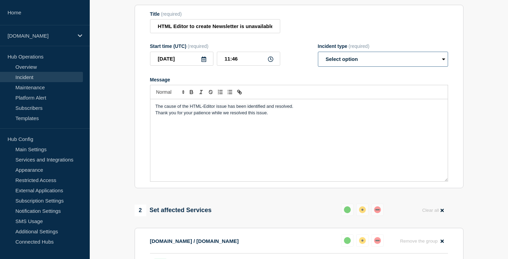
click at [346, 67] on select "Select option Investigating Identified Monitoring Resolved" at bounding box center [383, 59] width 130 height 15
select select "resolved"
click at [318, 58] on select "Select option Investigating Identified Monitoring Resolved" at bounding box center [383, 59] width 130 height 15
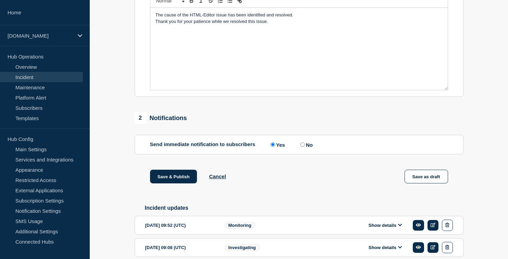
scroll to position [219, 0]
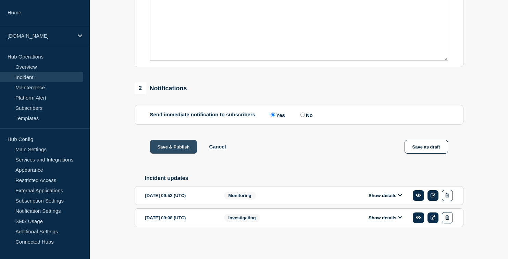
click at [164, 144] on button "Save & Publish" at bounding box center [173, 147] width 47 height 14
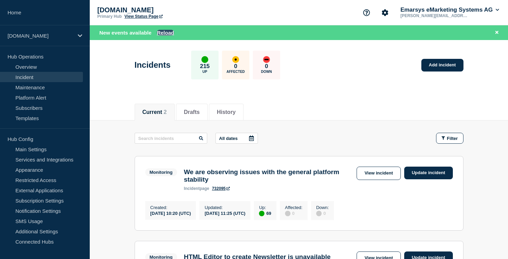
click at [167, 32] on button "Reload" at bounding box center [165, 33] width 17 height 6
